Goal: Transaction & Acquisition: Subscribe to service/newsletter

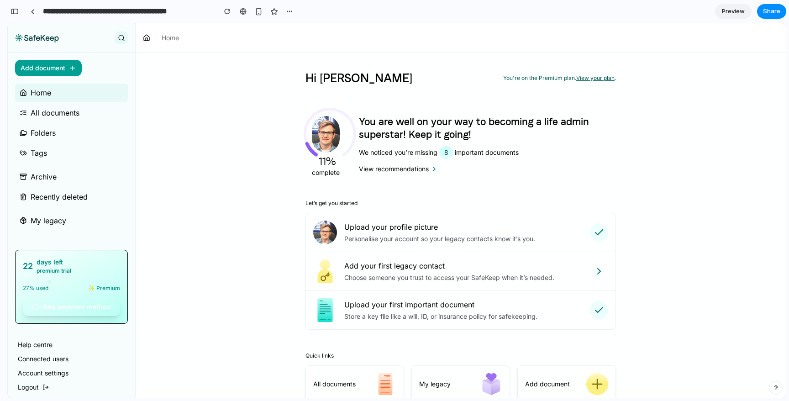
scroll to position [107, 0]
click at [58, 271] on span "premium trial" at bounding box center [54, 271] width 35 height 8
click at [60, 292] on div "27 % used ✨ Premium" at bounding box center [71, 288] width 97 height 8
click at [61, 309] on button "Add payment method" at bounding box center [71, 307] width 97 height 18
click at [86, 306] on button "Add payment method" at bounding box center [71, 307] width 97 height 18
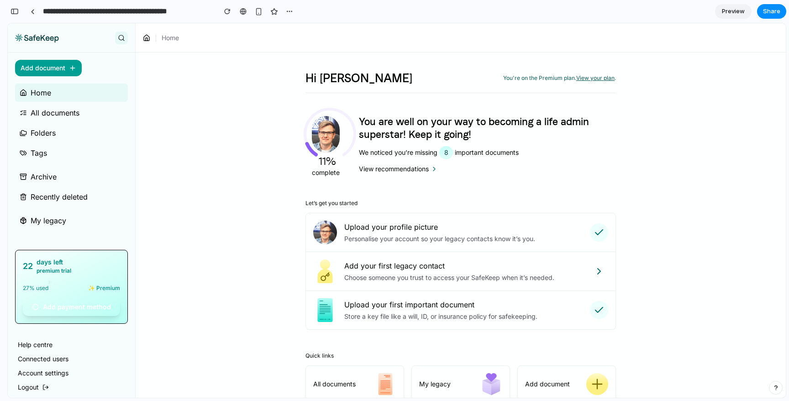
click at [42, 289] on span "27 % used" at bounding box center [36, 288] width 26 height 8
click at [51, 267] on span "premium trial" at bounding box center [54, 271] width 35 height 8
click at [226, 12] on div "button" at bounding box center [227, 11] width 6 height 6
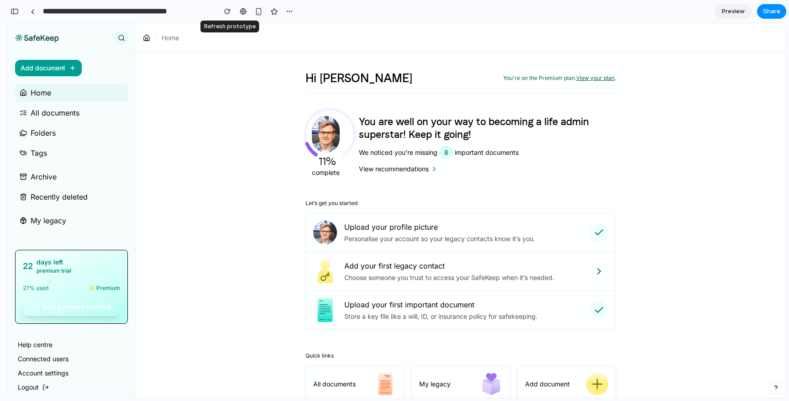
scroll to position [0, 0]
click at [53, 307] on button "Add payment method" at bounding box center [71, 307] width 97 height 18
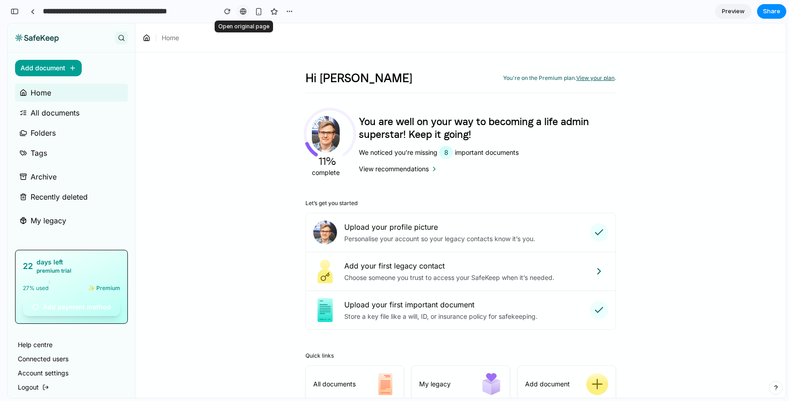
click at [245, 12] on div at bounding box center [243, 11] width 7 height 7
